Goal: Information Seeking & Learning: Learn about a topic

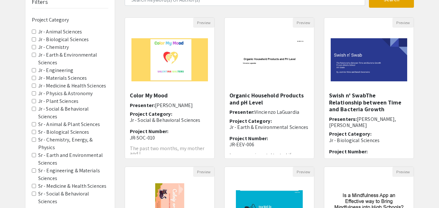
scroll to position [54, 0]
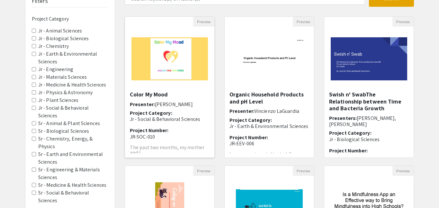
click at [172, 59] on img "Open Presentation <p>Color My Mood</p>" at bounding box center [169, 59] width 89 height 56
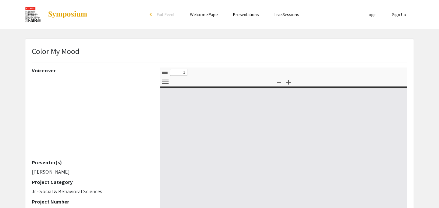
select select "custom"
type input "0"
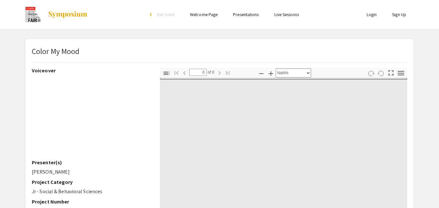
select select "auto"
type input "1"
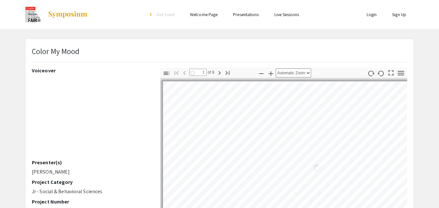
select select "auto"
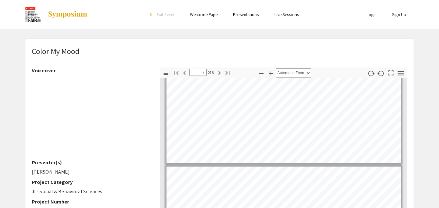
type input "6"
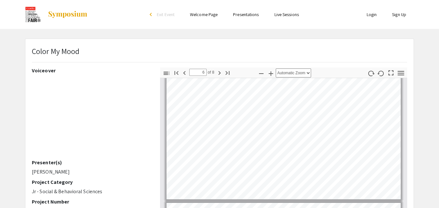
scroll to position [688, 0]
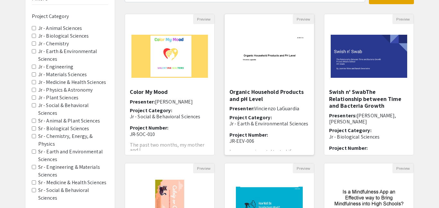
scroll to position [9, 0]
